Goal: Navigation & Orientation: Locate item on page

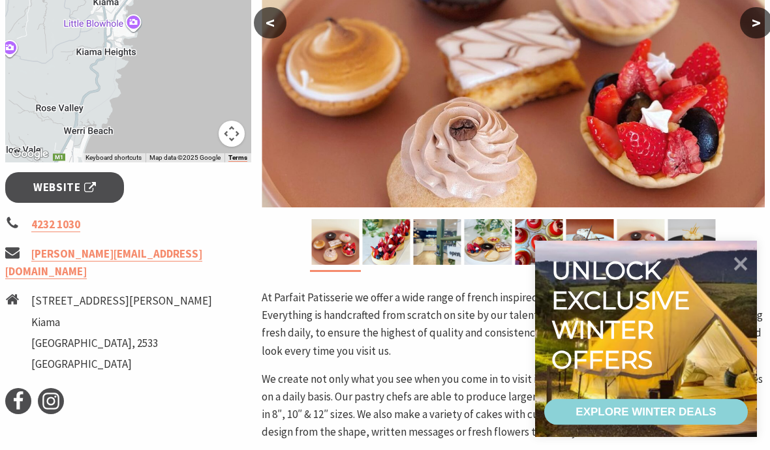
scroll to position [371, 0]
click at [386, 251] on img at bounding box center [386, 242] width 48 height 46
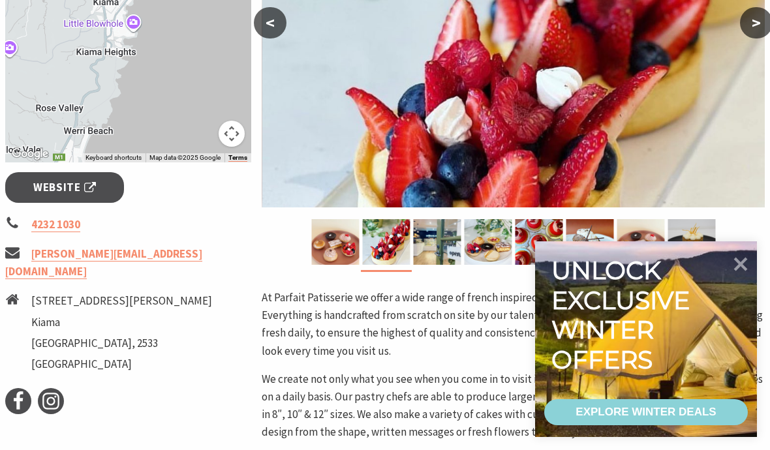
click at [427, 253] on img at bounding box center [437, 242] width 48 height 46
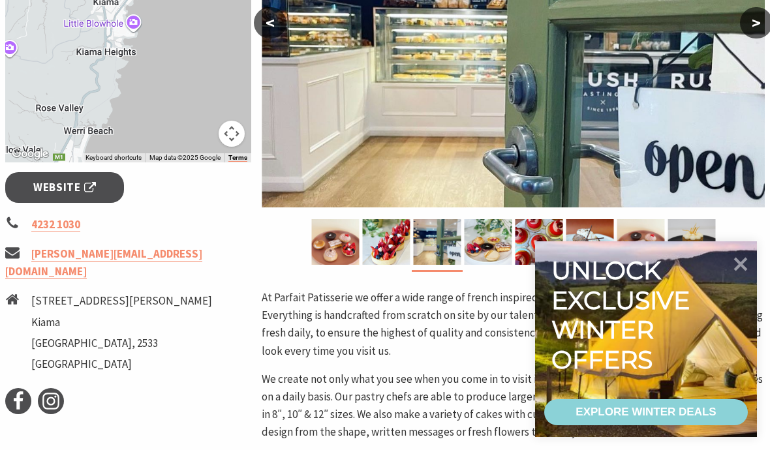
click at [467, 243] on img at bounding box center [488, 242] width 48 height 46
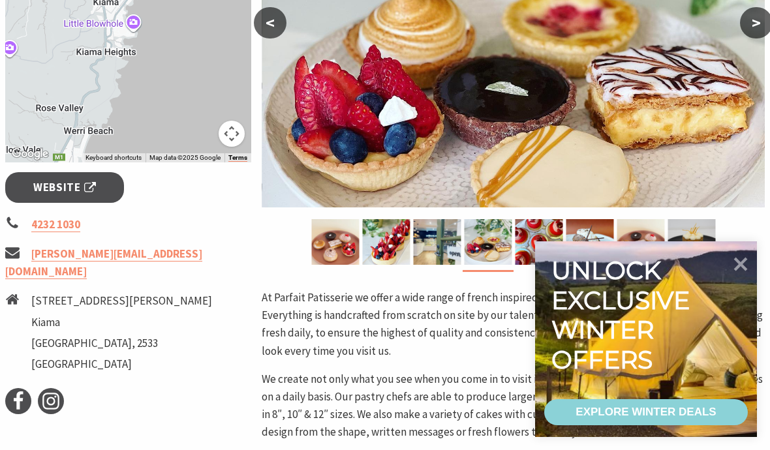
click at [527, 243] on img at bounding box center [539, 242] width 48 height 46
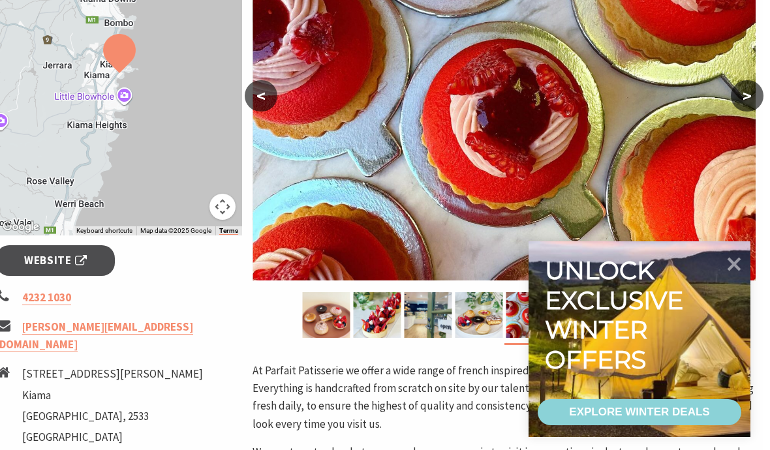
scroll to position [264, 3]
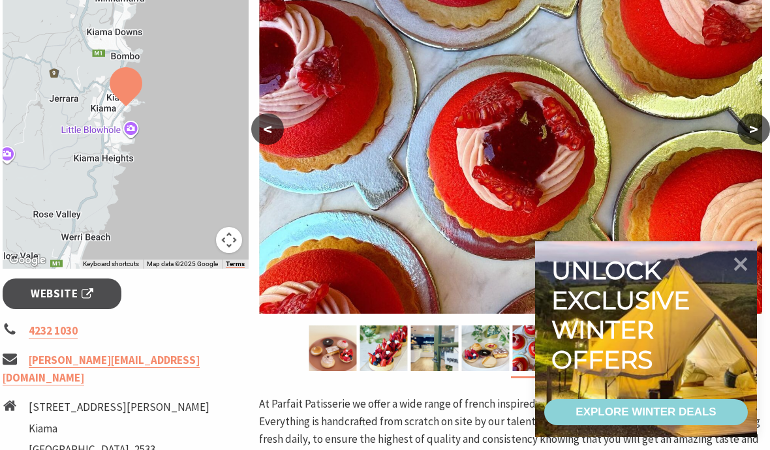
click at [429, 356] on img at bounding box center [435, 349] width 48 height 46
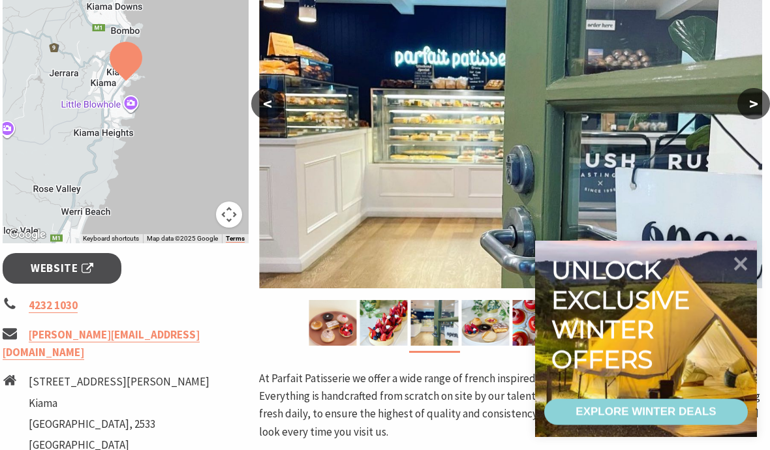
scroll to position [290, 3]
click at [739, 271] on icon at bounding box center [741, 265] width 14 height 14
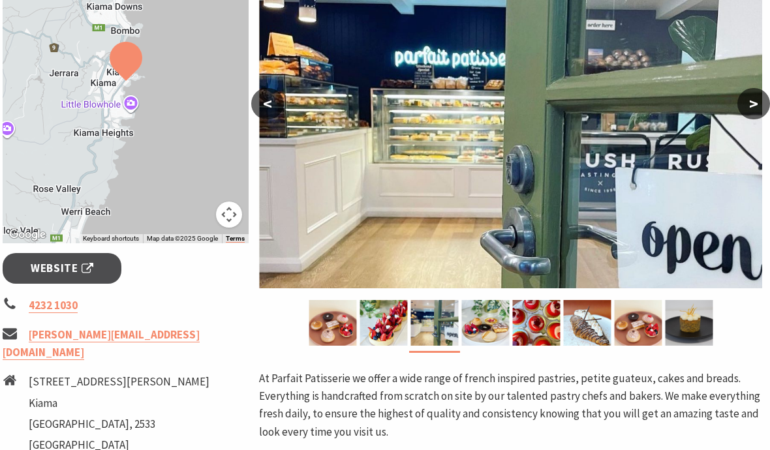
click at [696, 328] on img at bounding box center [689, 323] width 48 height 46
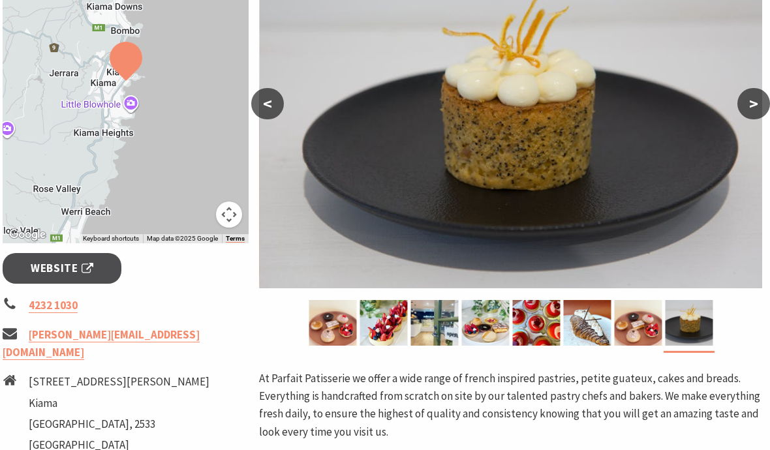
click at [647, 328] on img at bounding box center [638, 323] width 48 height 46
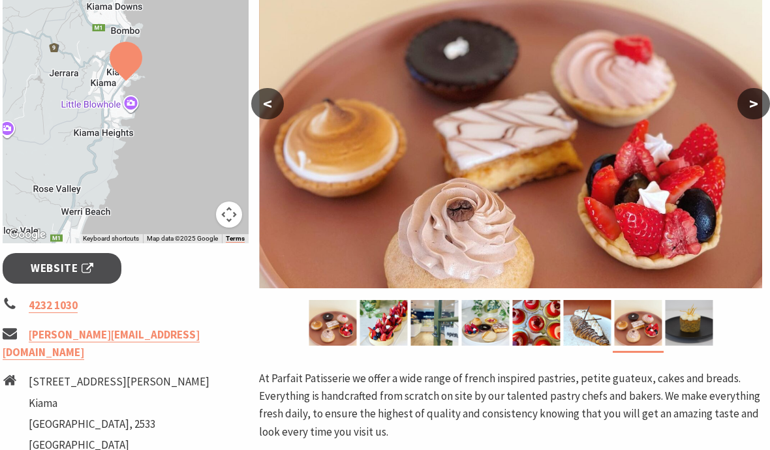
click at [602, 332] on img at bounding box center [587, 323] width 48 height 46
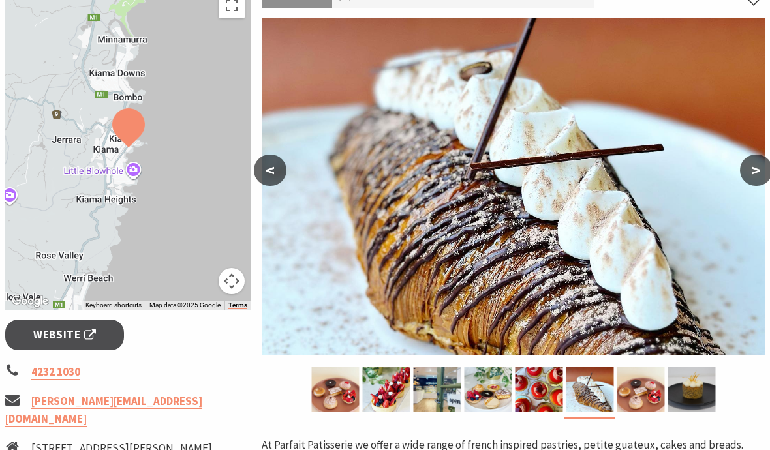
scroll to position [212, 0]
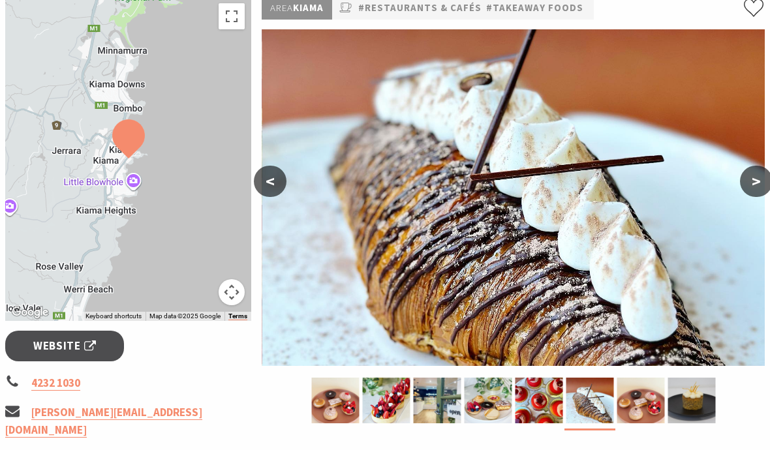
click at [753, 184] on button ">" at bounding box center [756, 181] width 33 height 31
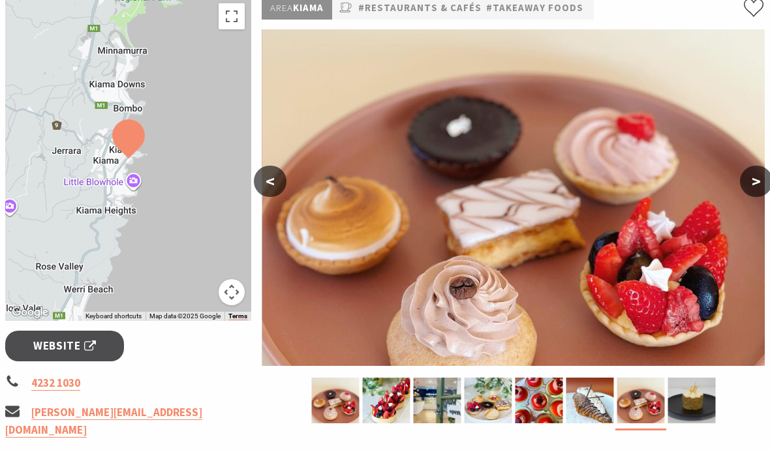
click at [760, 183] on button ">" at bounding box center [756, 181] width 33 height 31
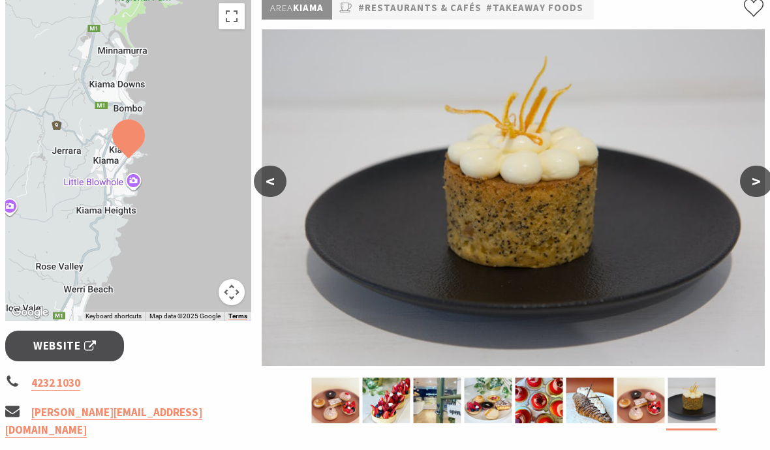
click at [761, 179] on button ">" at bounding box center [756, 181] width 33 height 31
click at [756, 181] on button ">" at bounding box center [756, 181] width 33 height 31
click at [758, 181] on button ">" at bounding box center [756, 181] width 33 height 31
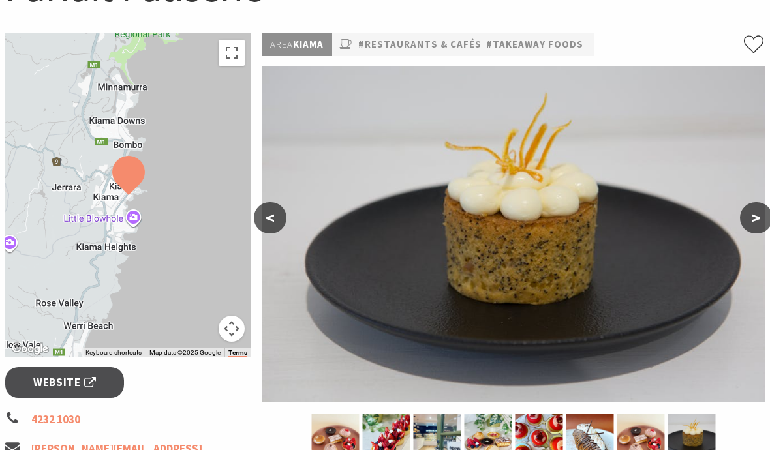
scroll to position [0, 0]
